Goal: Navigation & Orientation: Find specific page/section

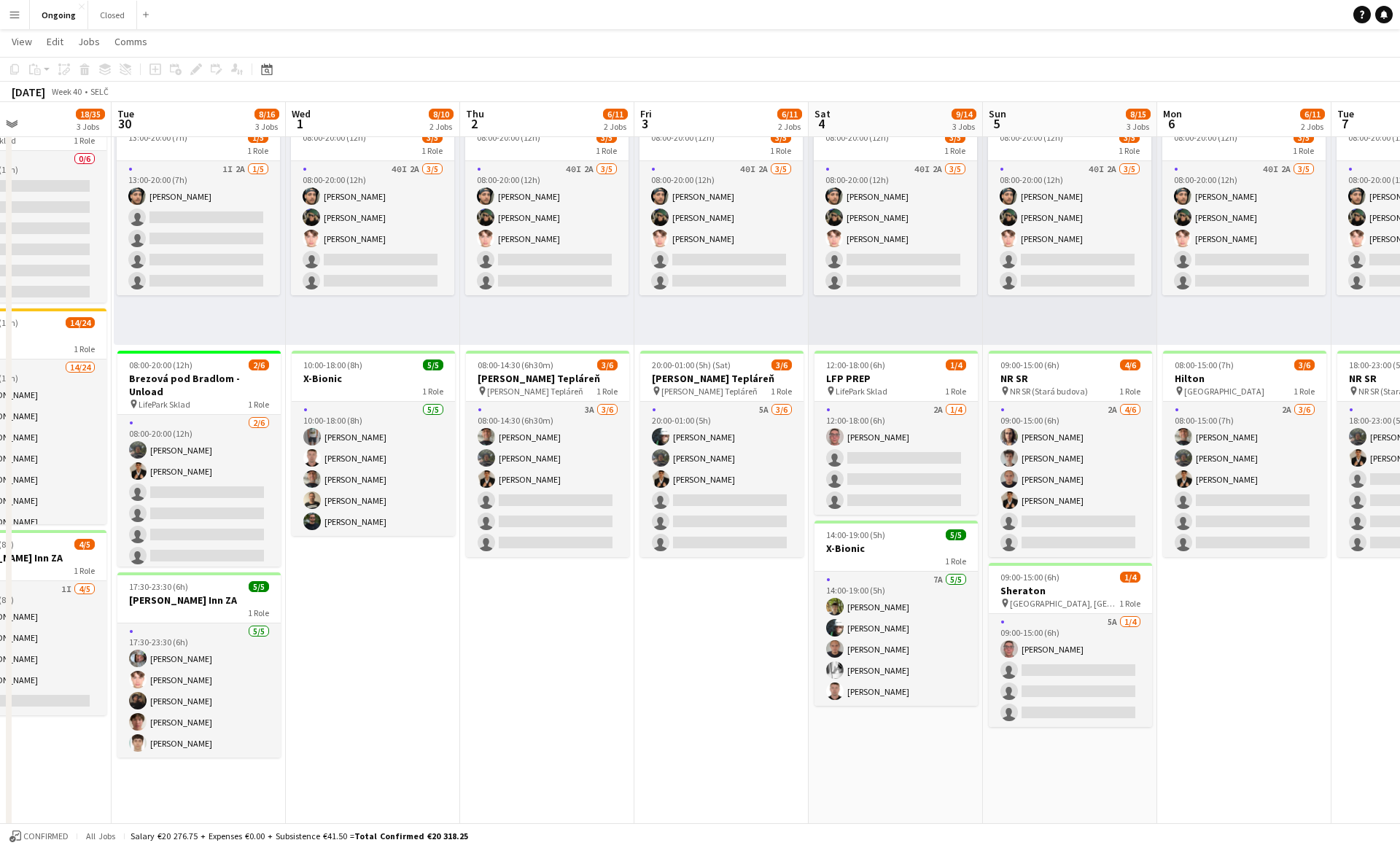
scroll to position [0, 406]
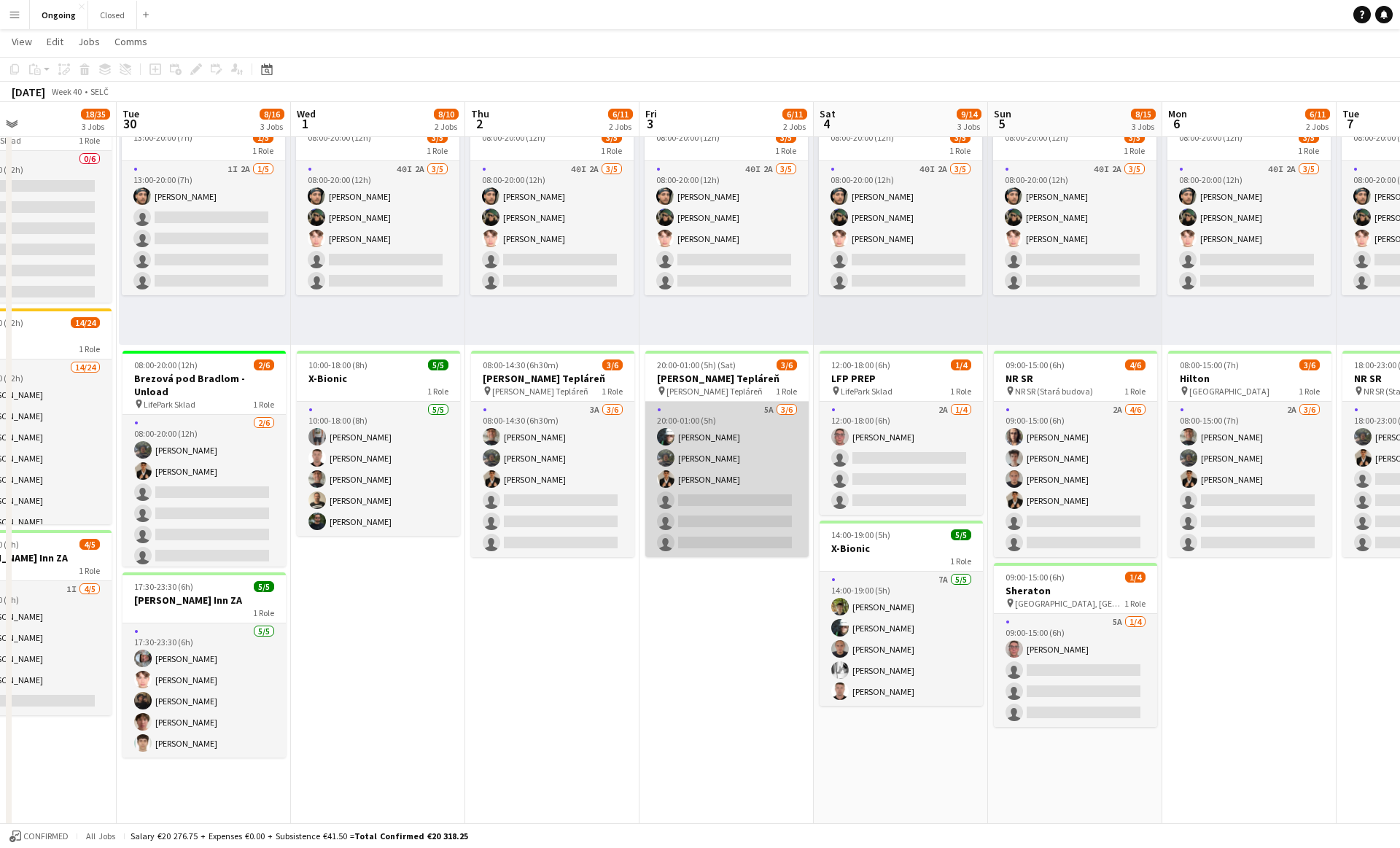
click at [744, 455] on app-card-role "5A [DATE] 20:00-01:00 (5h) [PERSON_NAME] [PERSON_NAME] [PERSON_NAME] single-neu…" at bounding box center [727, 480] width 164 height 155
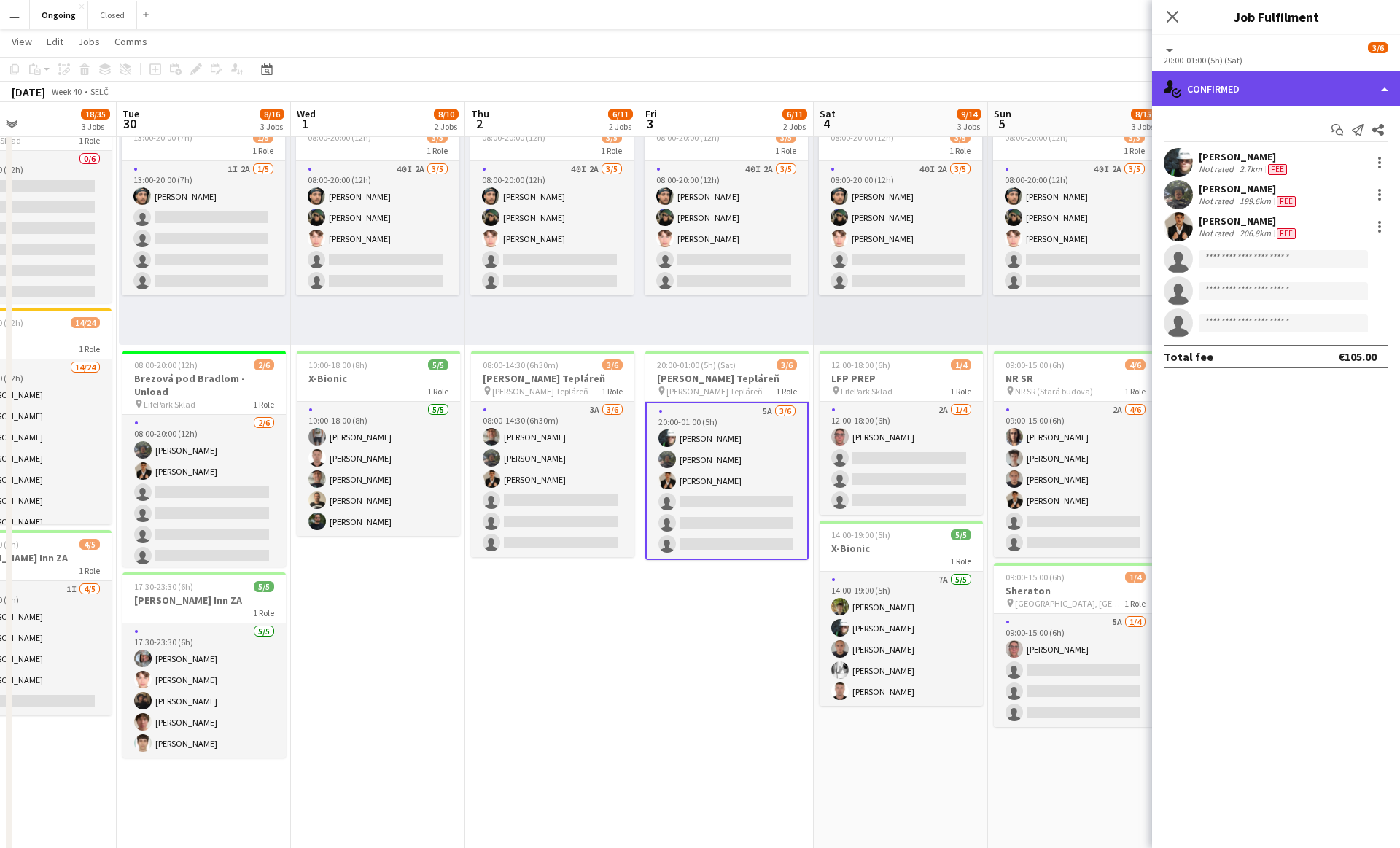
click at [1234, 88] on div "single-neutral-actions-check-2 Confirmed" at bounding box center [1276, 88] width 248 height 35
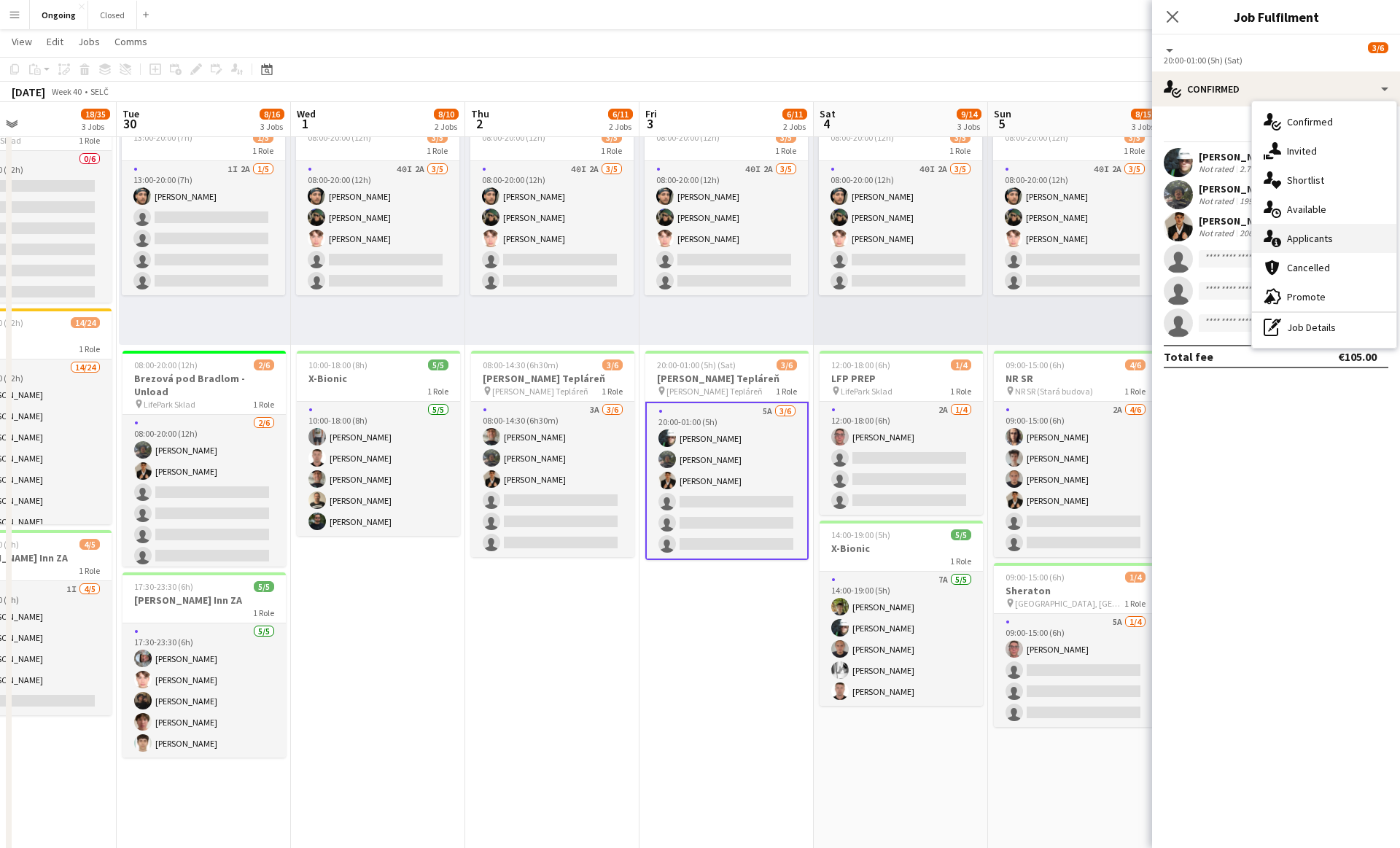
click at [1316, 244] on span "Applicants" at bounding box center [1310, 238] width 46 height 13
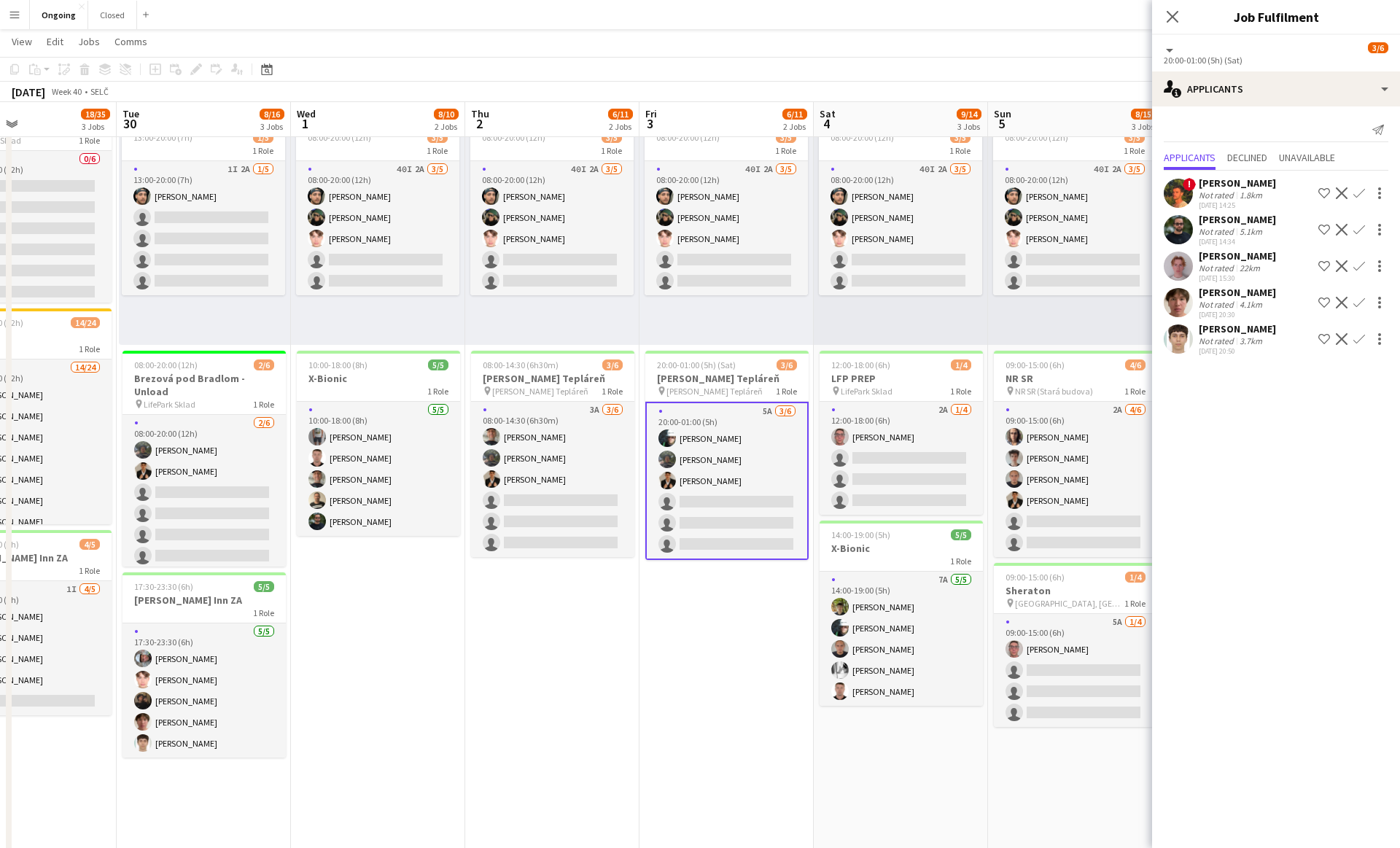
click at [561, 637] on app-date-cell "08:00-20:00 (12h) 3/5 1 Role 40I 2A [DATE] 08:00-20:00 (12h) [PERSON_NAME] [PER…" at bounding box center [552, 520] width 174 height 878
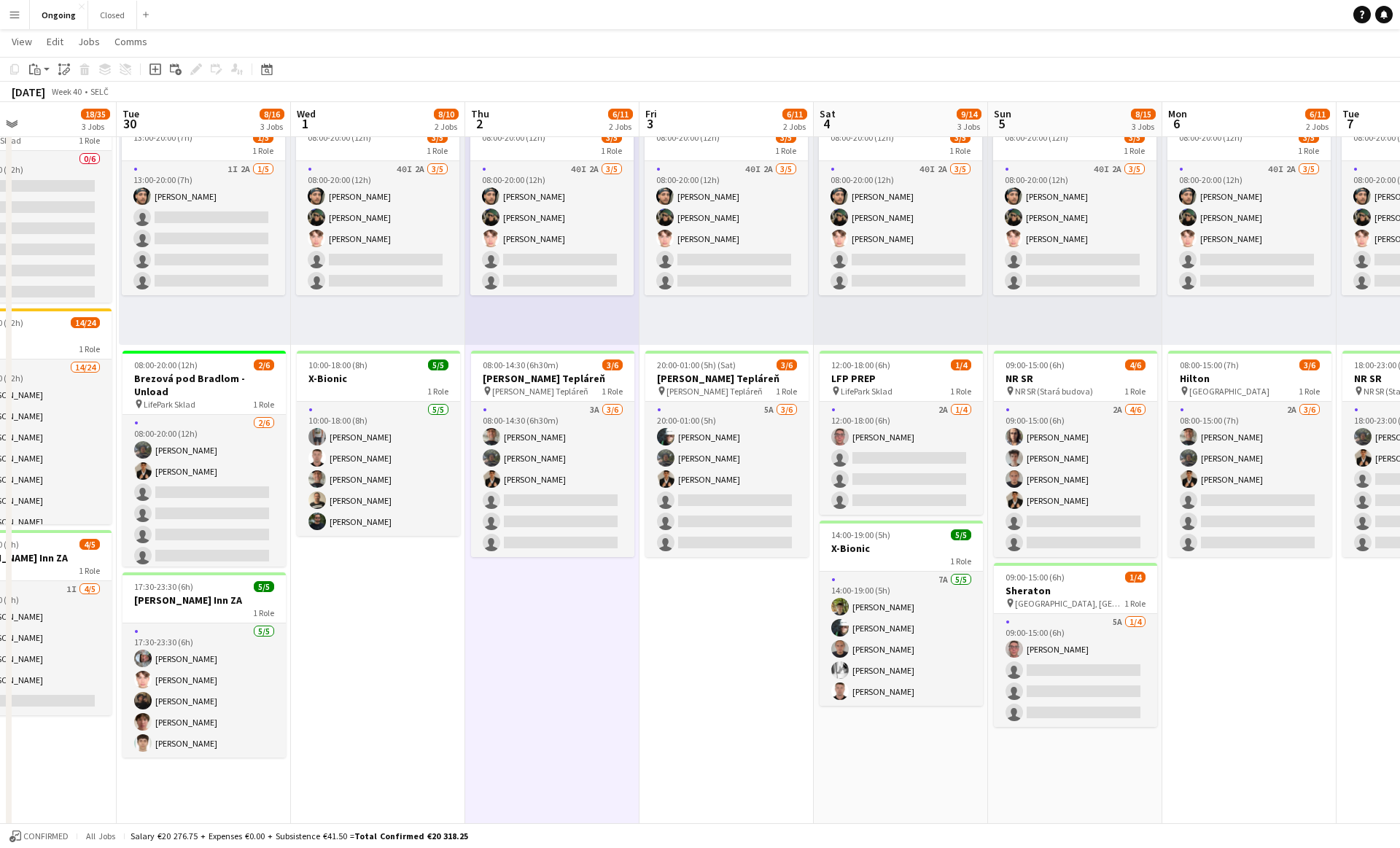
click at [544, 622] on app-date-cell "08:00-20:00 (12h) 3/5 1 Role 40I 2A [DATE] 08:00-20:00 (12h) [PERSON_NAME] [PER…" at bounding box center [552, 520] width 174 height 878
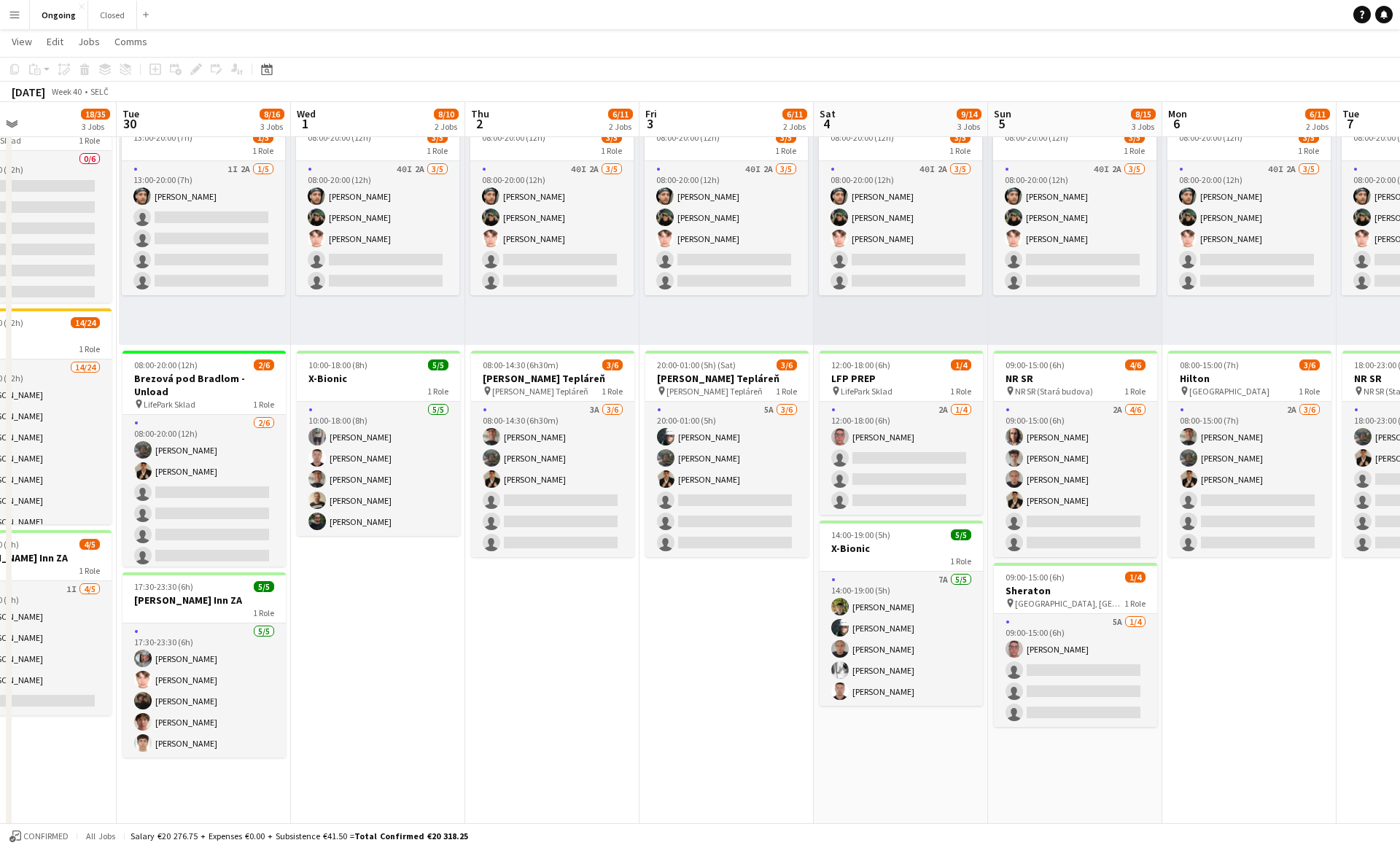
click at [548, 641] on app-date-cell "08:00-20:00 (12h) 3/5 1 Role 40I 2A [DATE] 08:00-20:00 (12h) [PERSON_NAME] [PER…" at bounding box center [552, 520] width 174 height 878
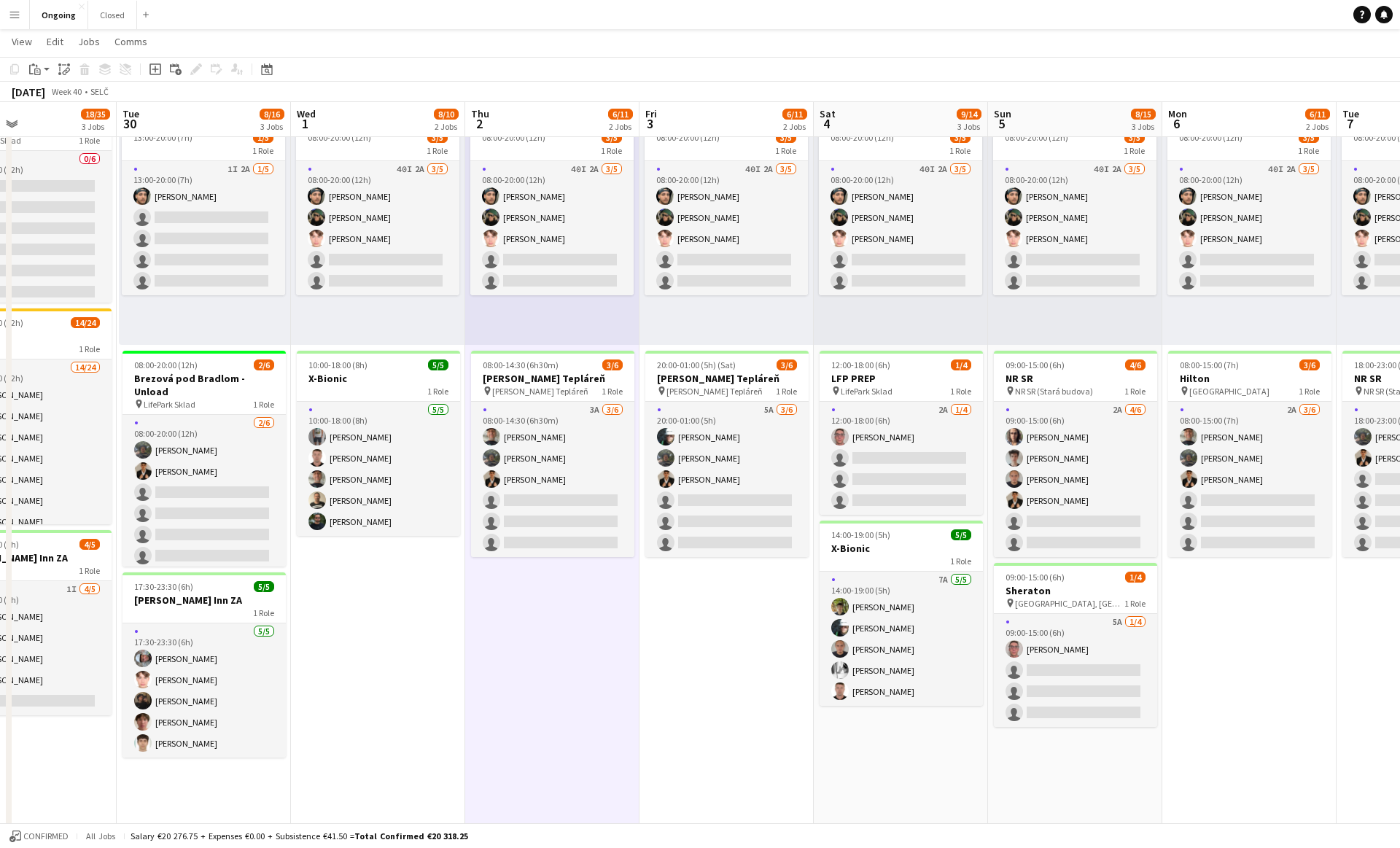
click at [551, 644] on app-date-cell "08:00-20:00 (12h) 3/5 1 Role 40I 2A [DATE] 08:00-20:00 (12h) [PERSON_NAME] [PER…" at bounding box center [552, 520] width 174 height 878
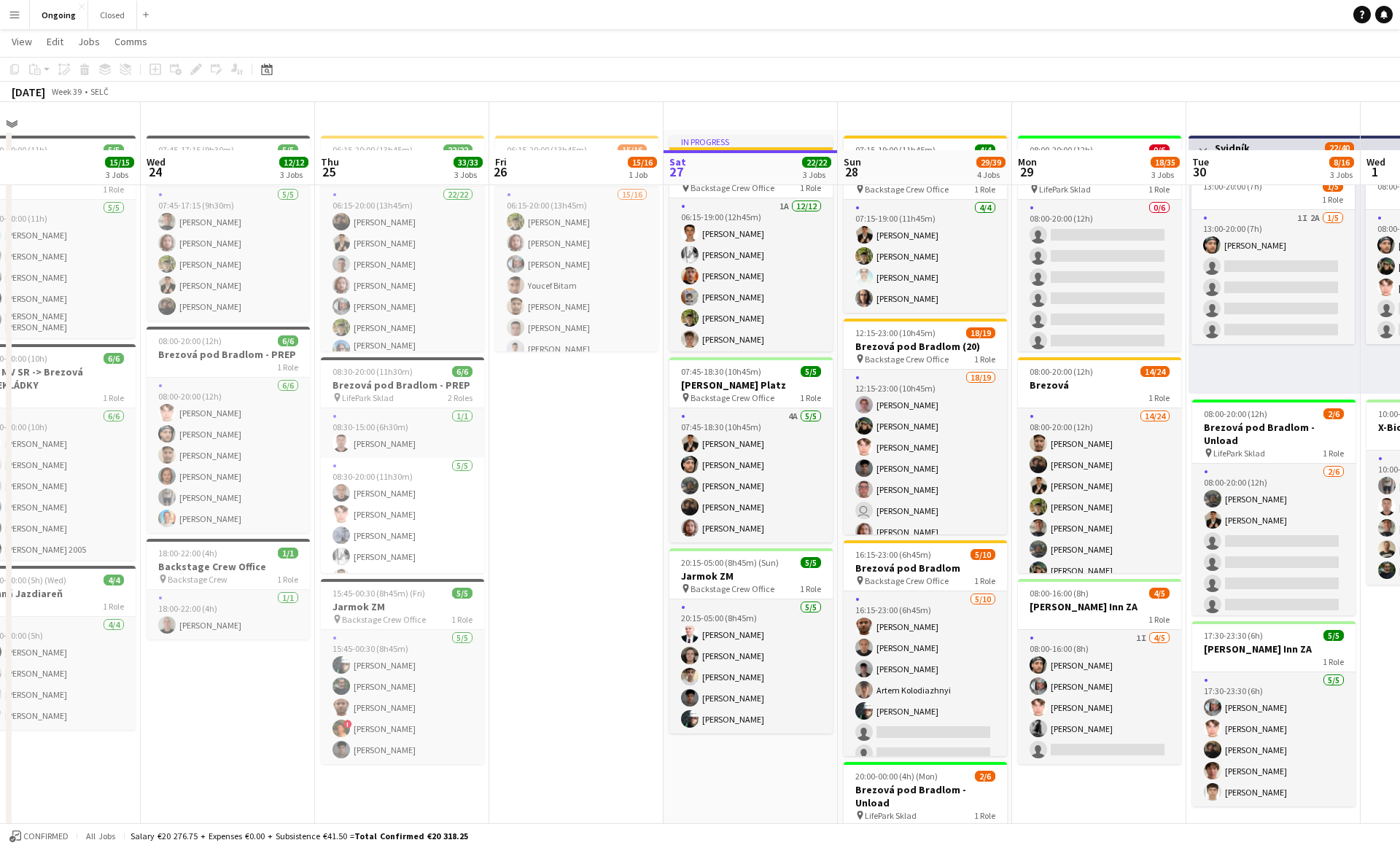
scroll to position [0, 0]
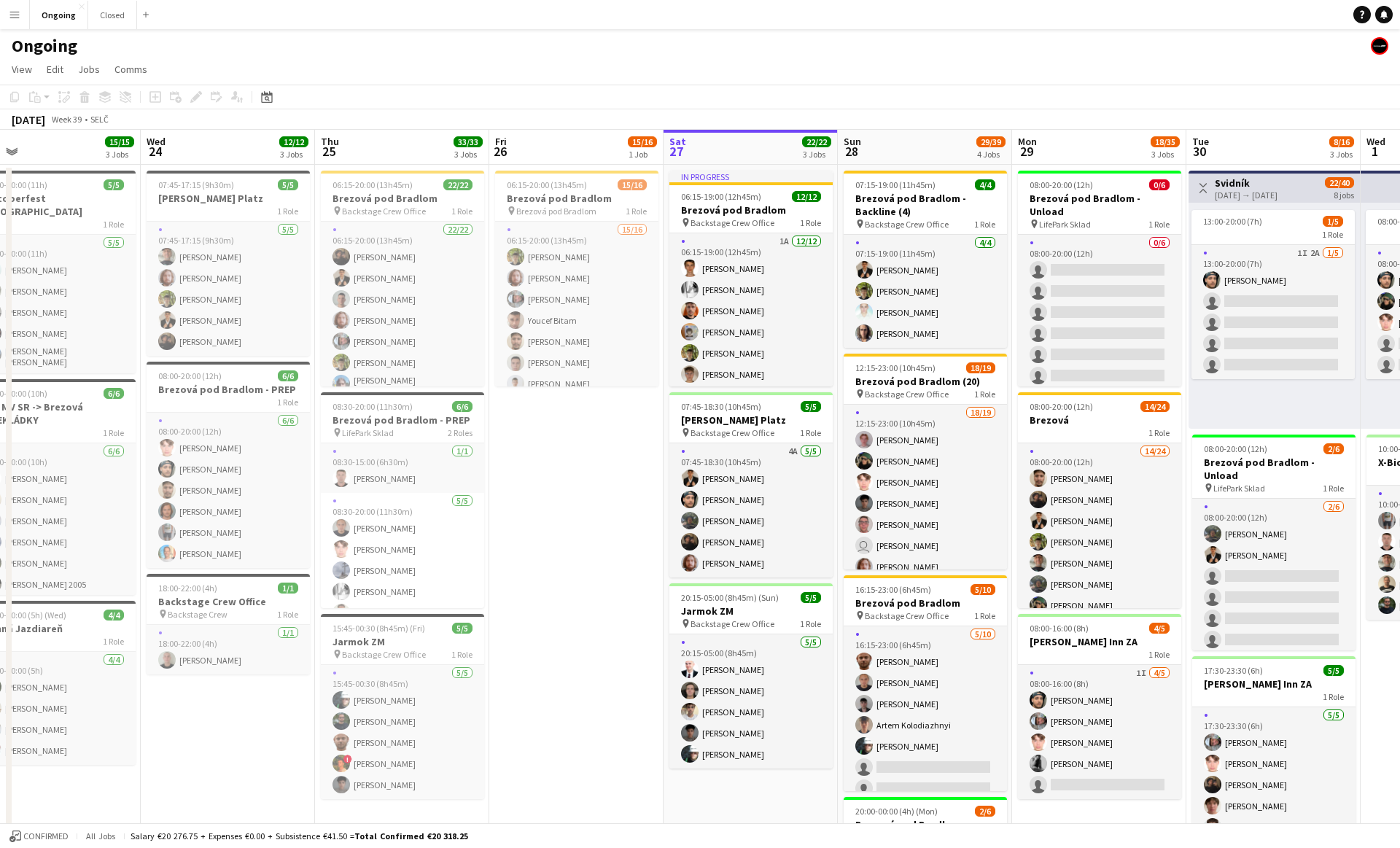
click at [582, 409] on app-date-cell "06:15-20:00 (13h45m) 15/16 Brezová pod Bradlom pin Brezová pod Bradlom 1 Role 1…" at bounding box center [576, 603] width 174 height 878
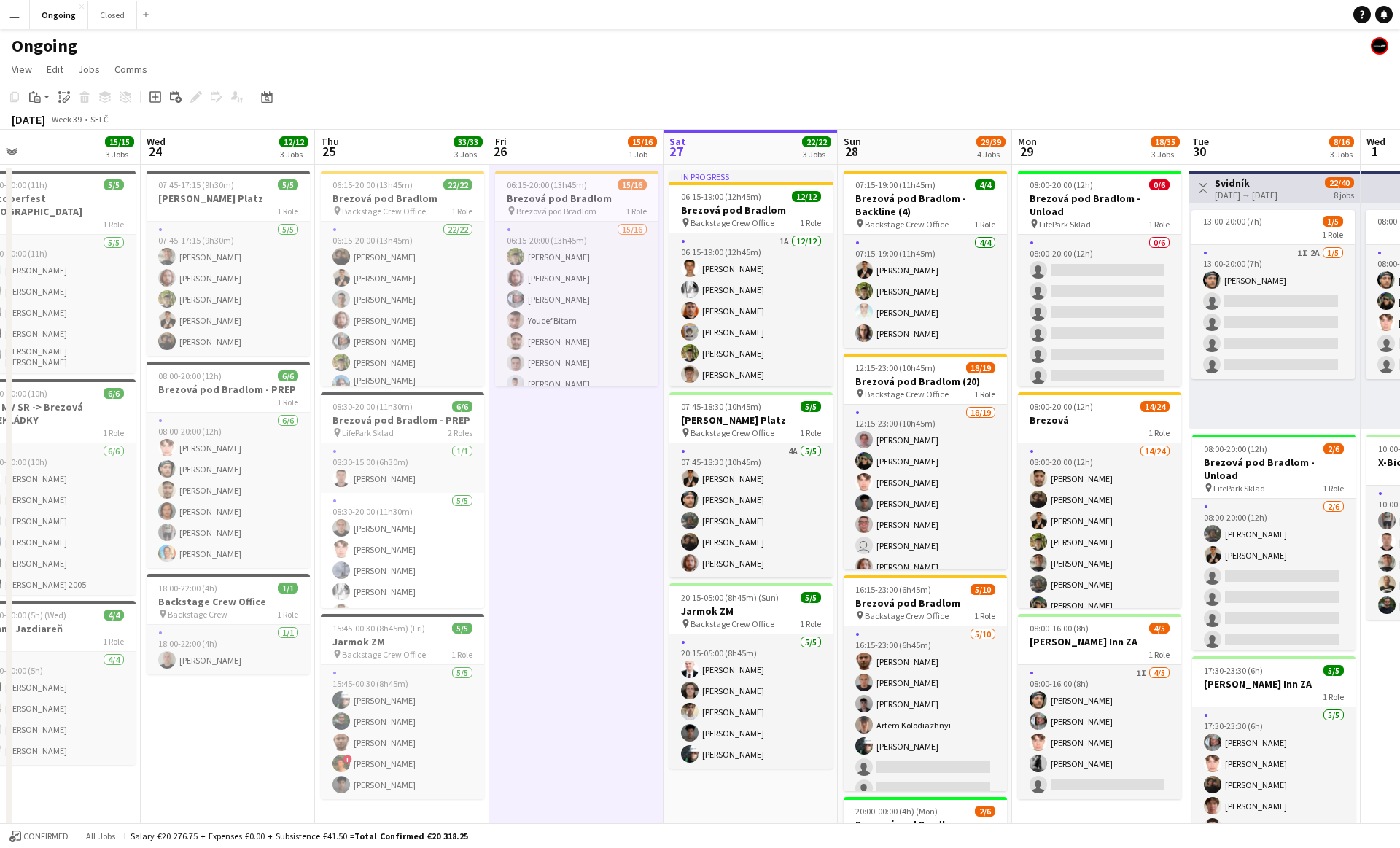
click at [570, 414] on app-date-cell "06:15-20:00 (13h45m) 15/16 Brezová pod Bradlom pin Brezová pod Bradlom 1 Role 1…" at bounding box center [576, 603] width 174 height 878
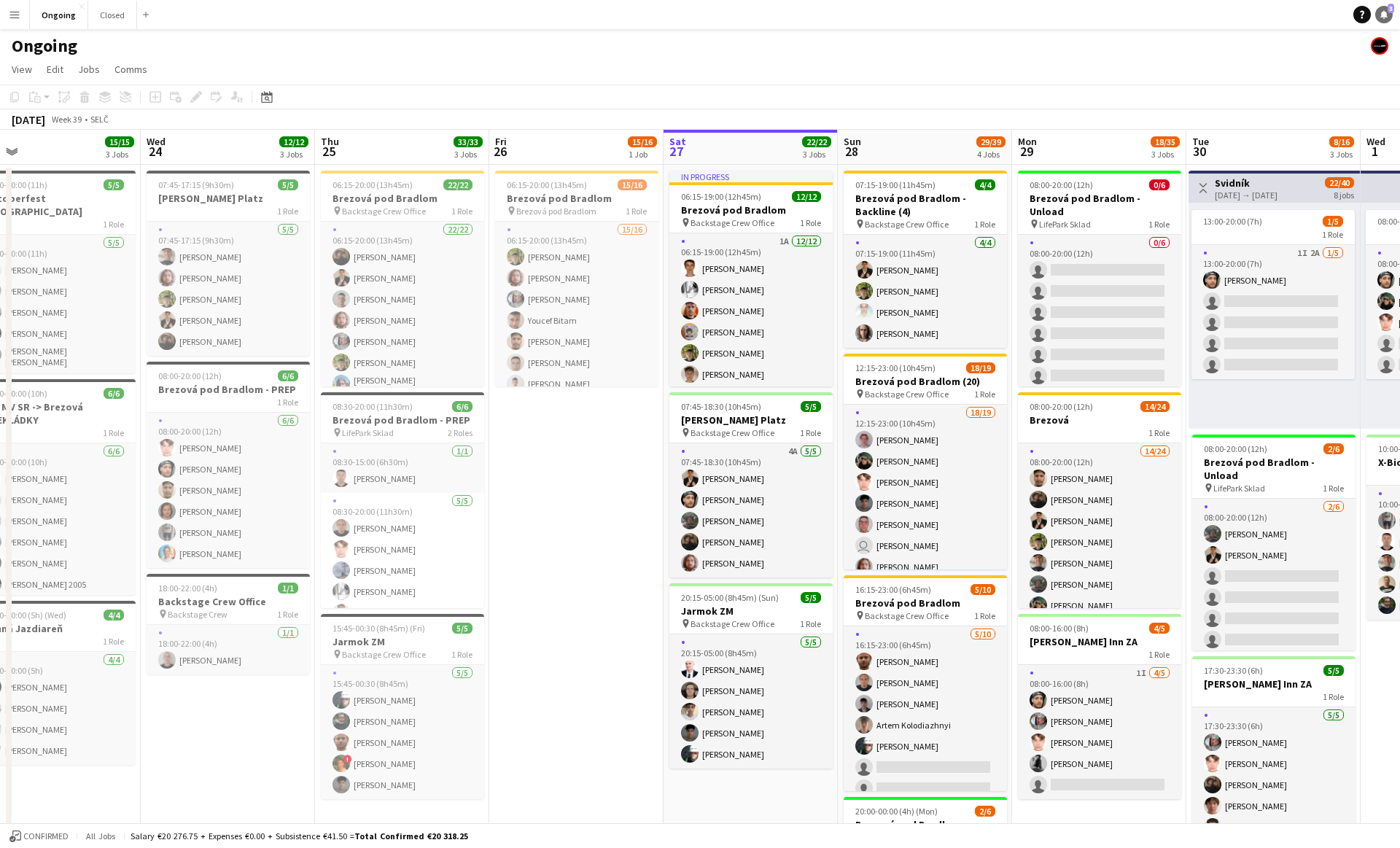
click at [1390, 10] on span "3" at bounding box center [1390, 8] width 6 height 10
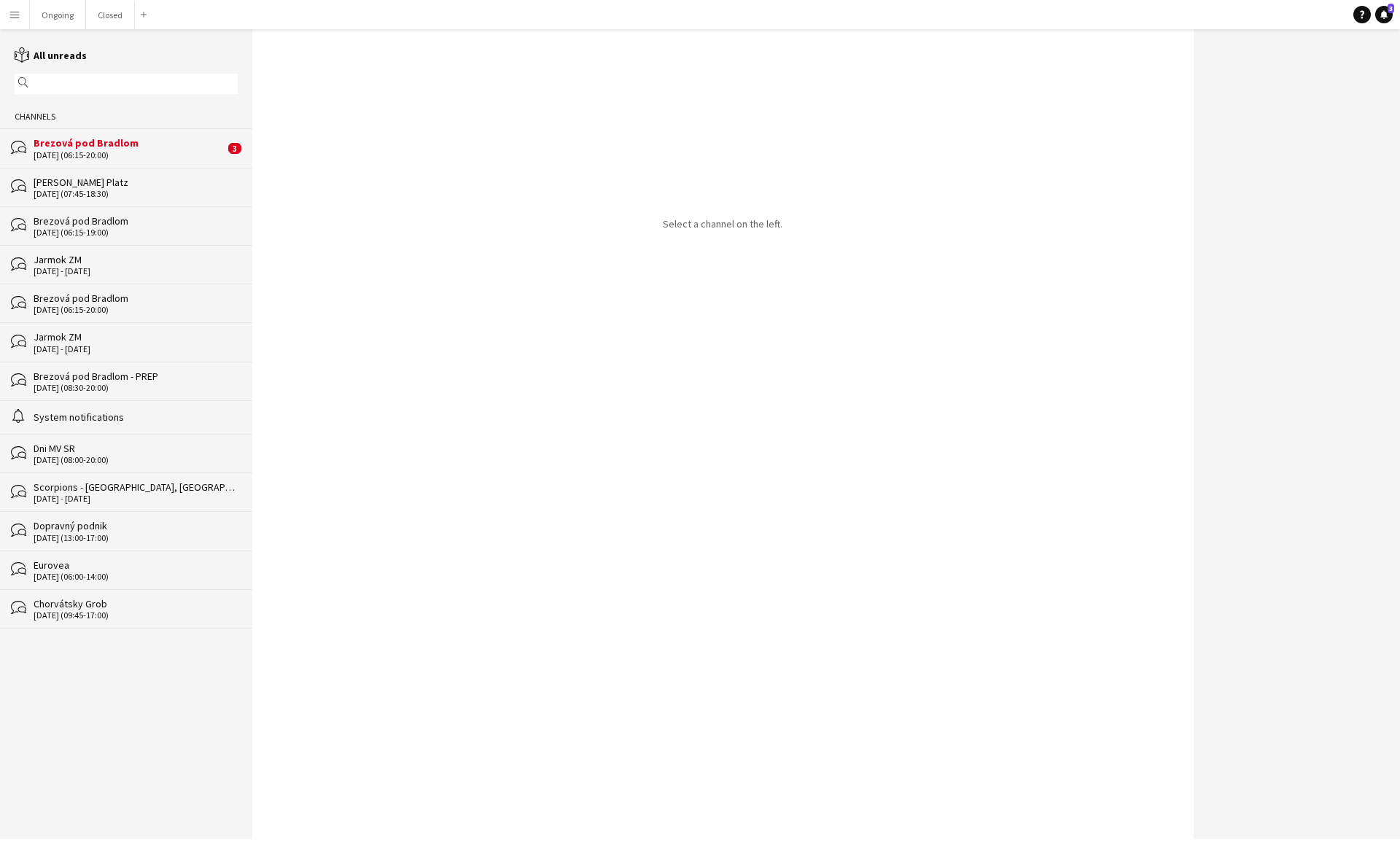
click at [154, 151] on div "[DATE] (06:15-20:00)" at bounding box center [130, 155] width 191 height 10
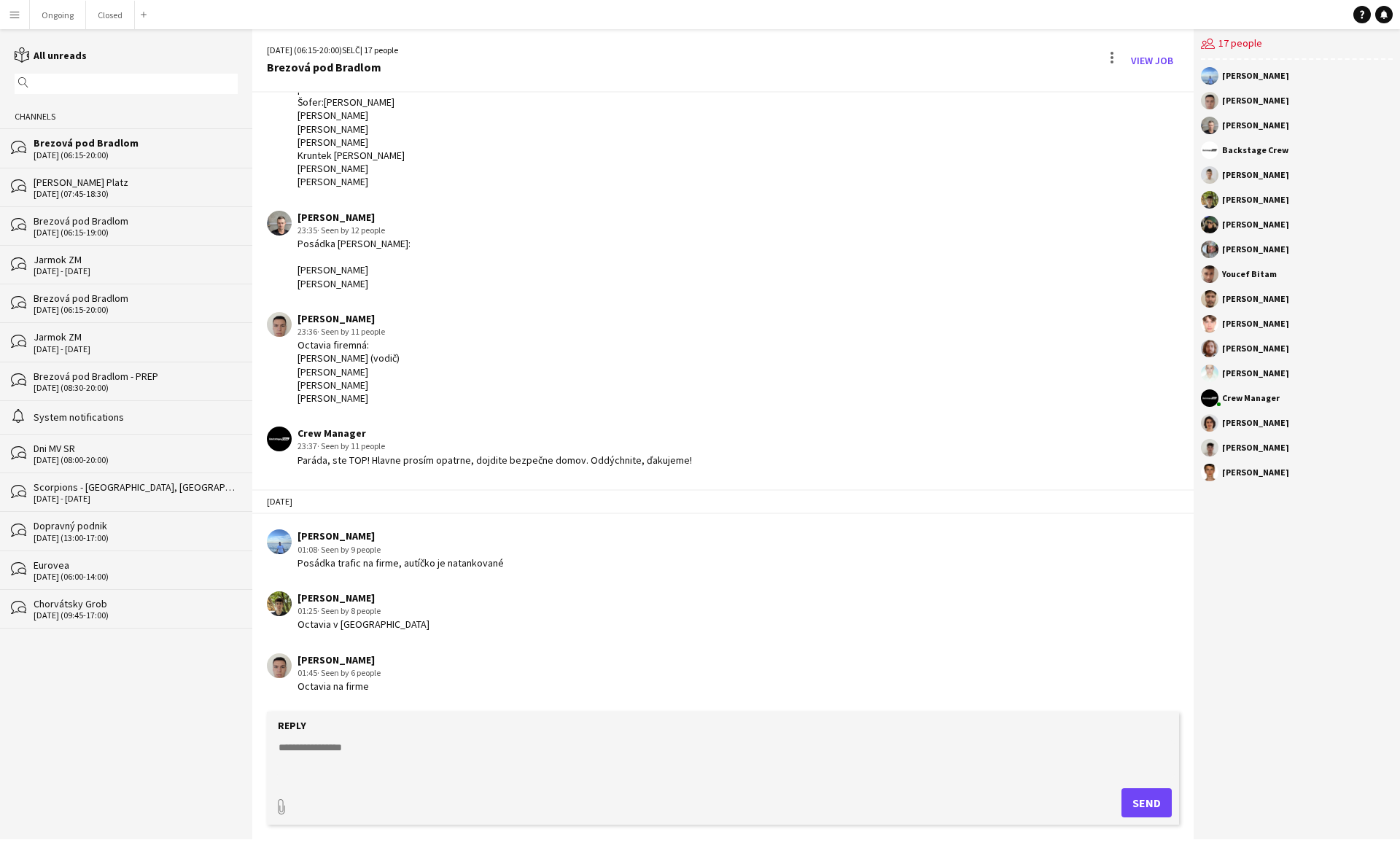
scroll to position [1119, 0]
click at [45, 214] on div "Brezová pod Bradlom" at bounding box center [136, 221] width 204 height 13
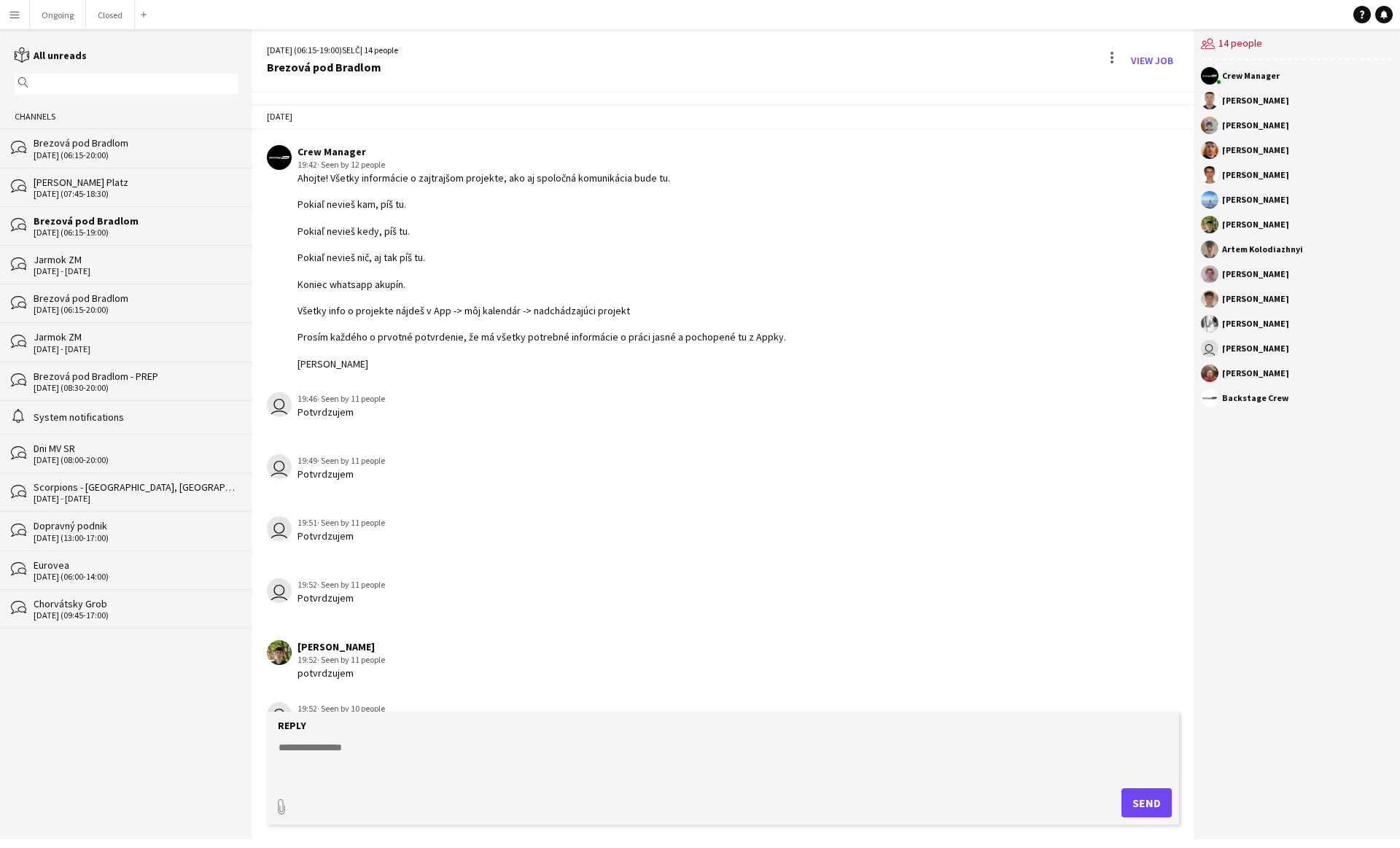
scroll to position [172, 0]
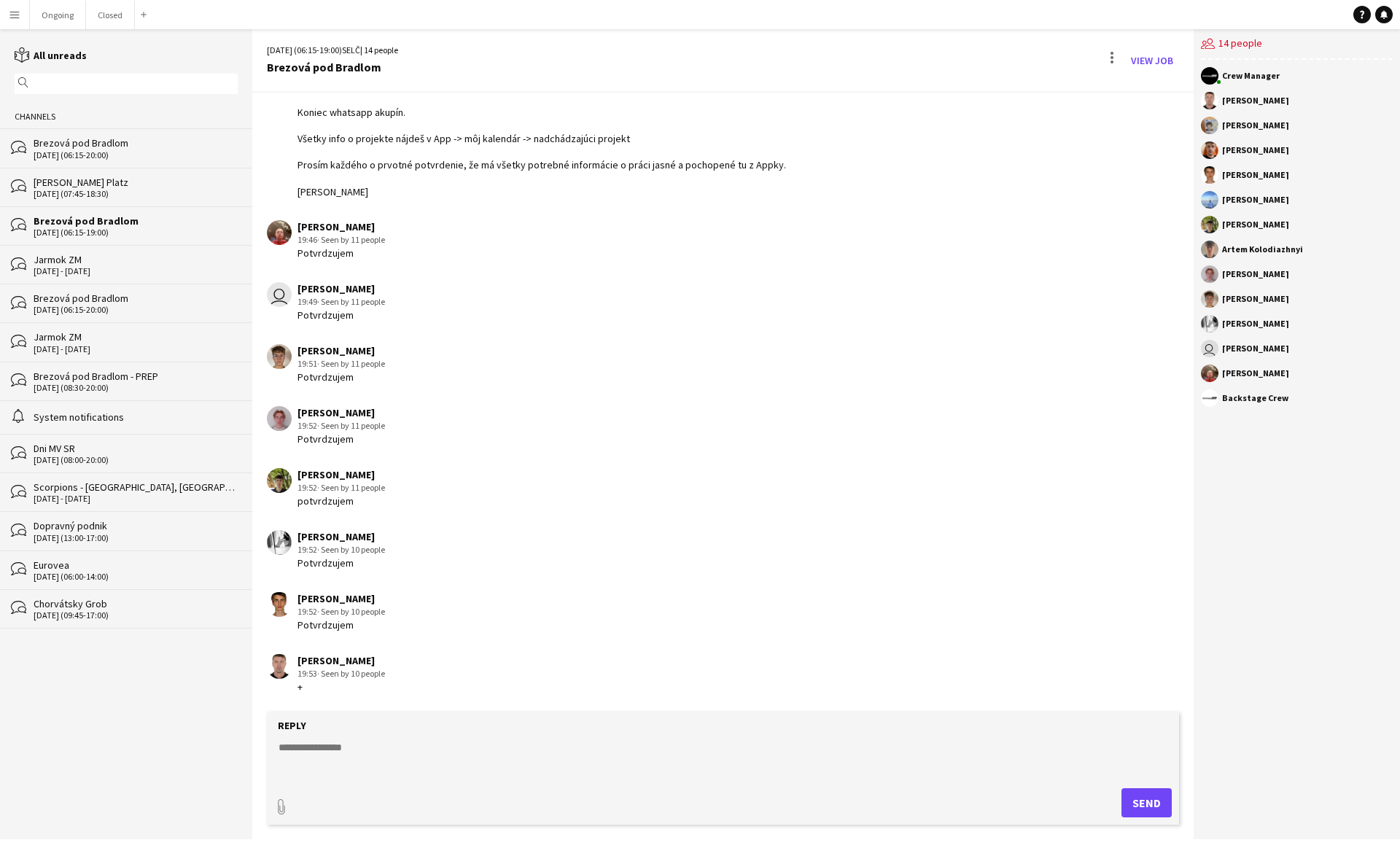
click at [50, 184] on div "[PERSON_NAME] Platz" at bounding box center [136, 182] width 204 height 13
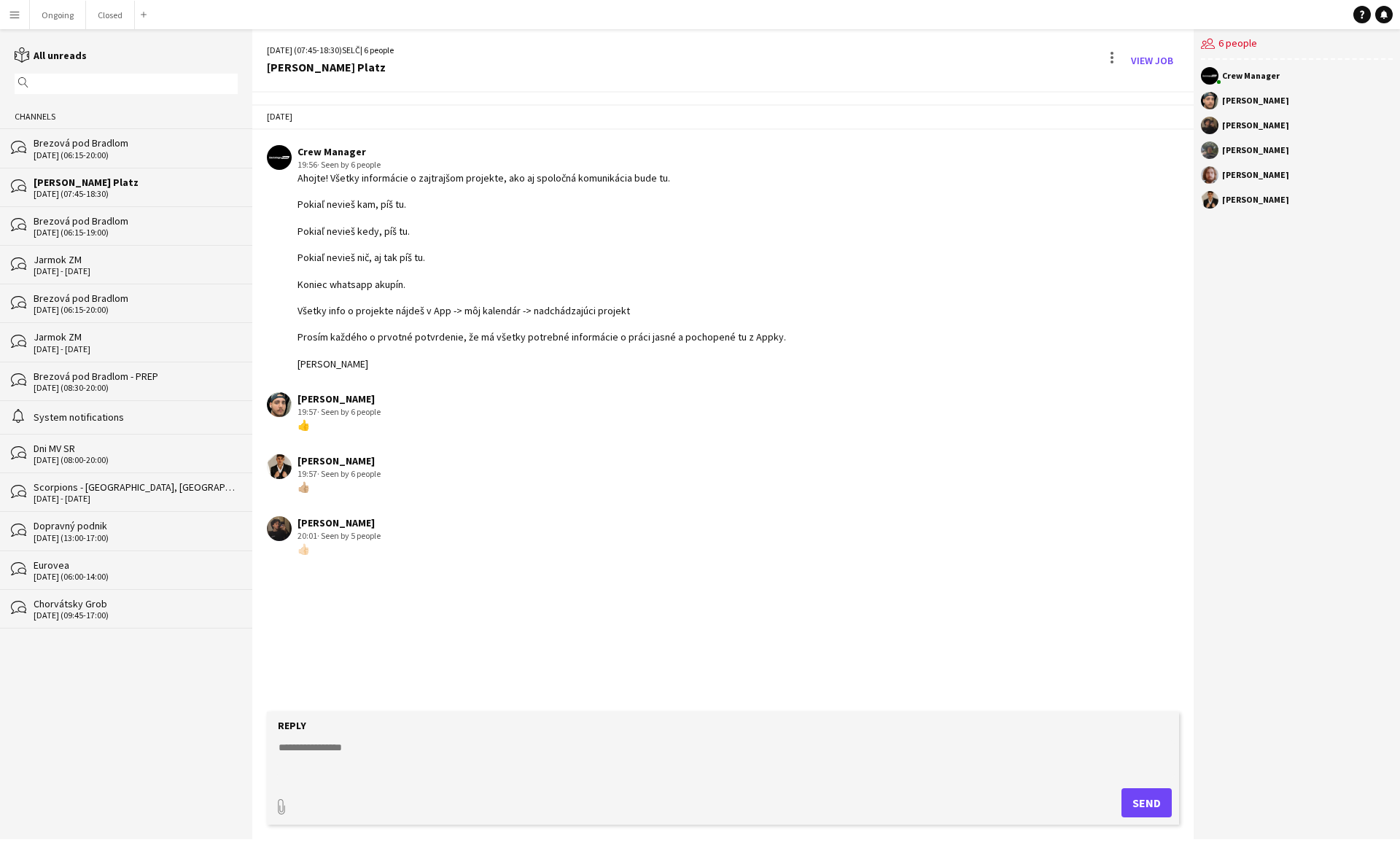
click at [68, 150] on div "[DATE] (06:15-20:00)" at bounding box center [136, 155] width 204 height 10
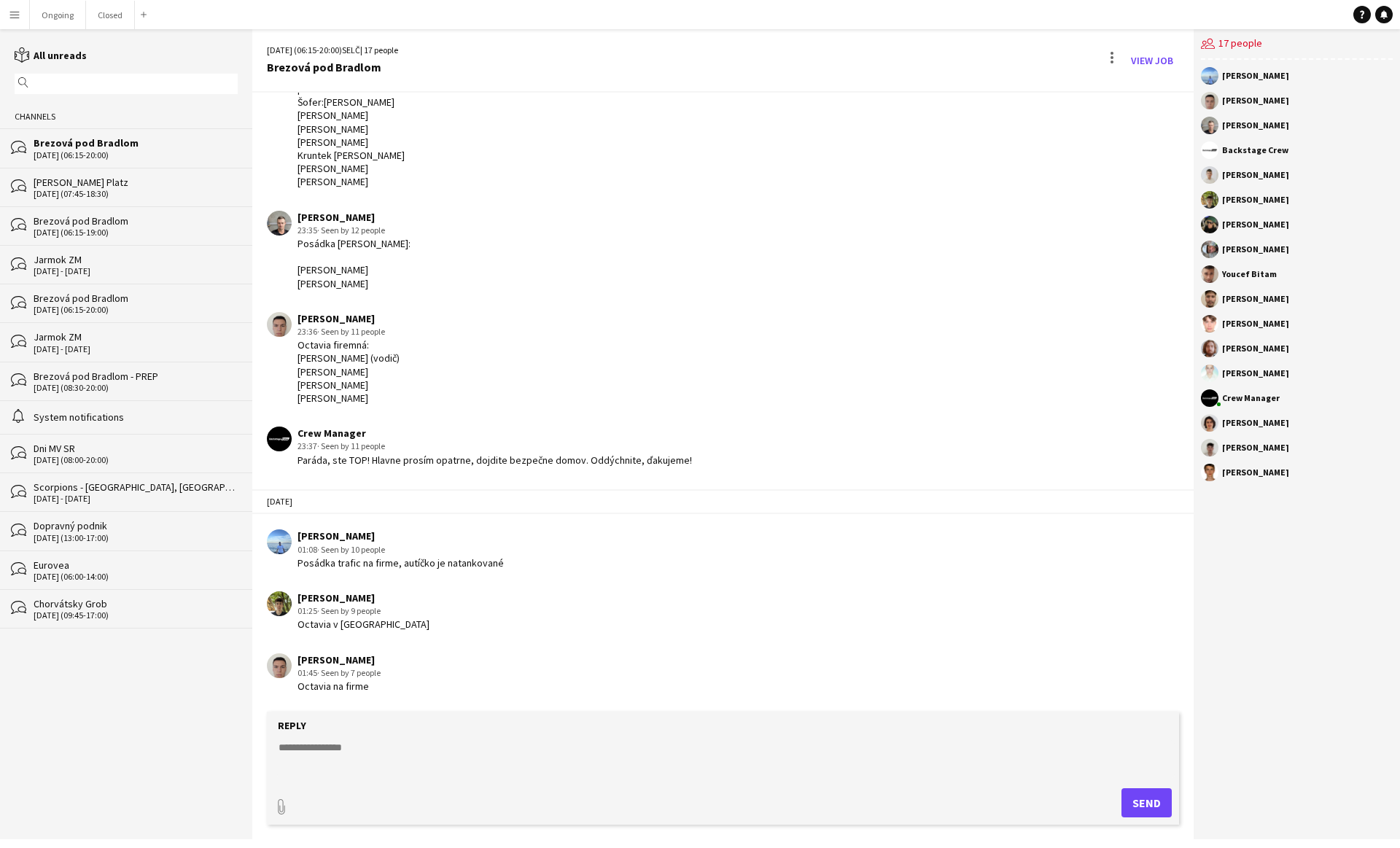
scroll to position [1119, 0]
click at [57, 18] on button "Ongoing Close" at bounding box center [57, 15] width 56 height 29
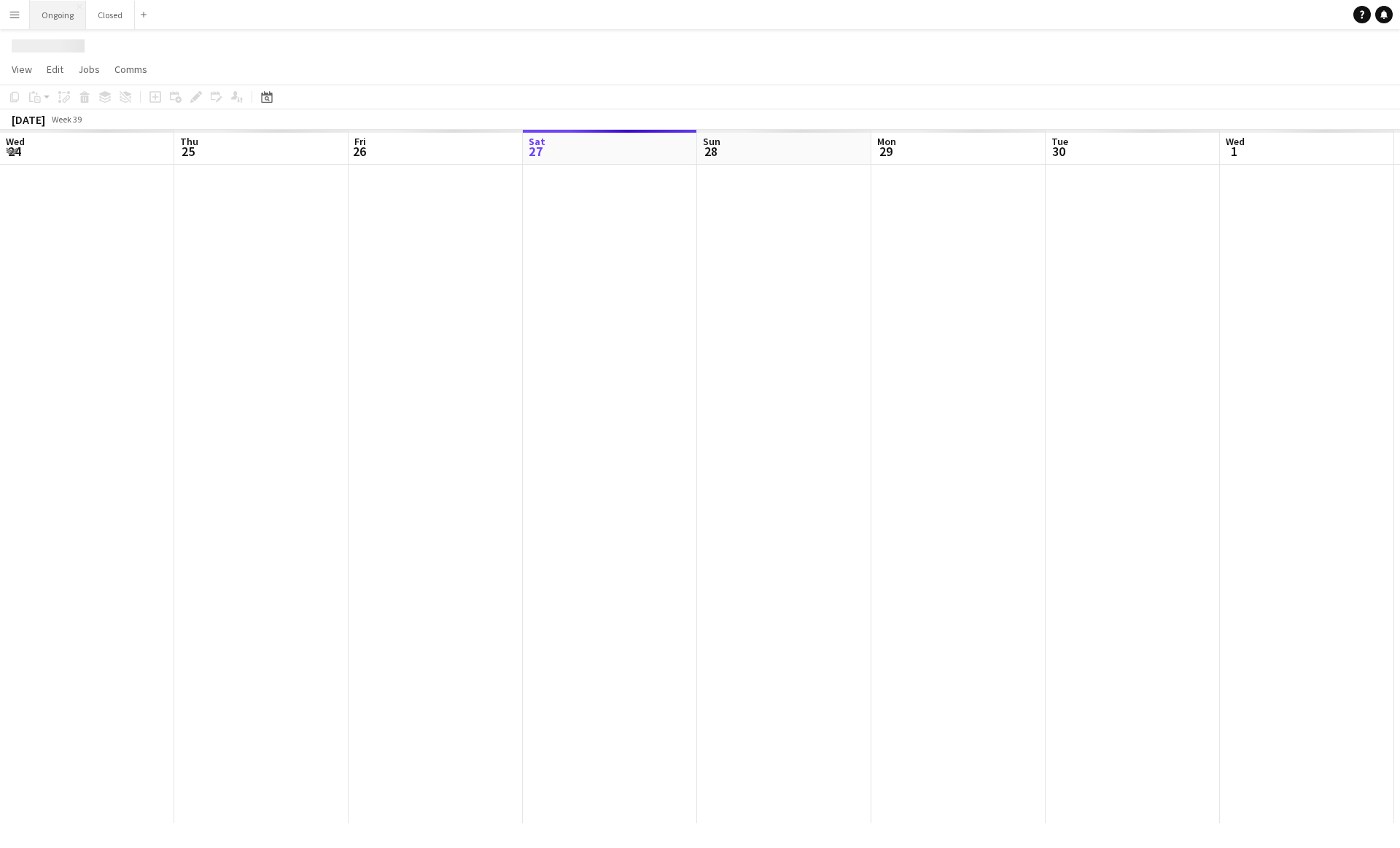
scroll to position [0, 349]
